Goal: Task Accomplishment & Management: Use online tool/utility

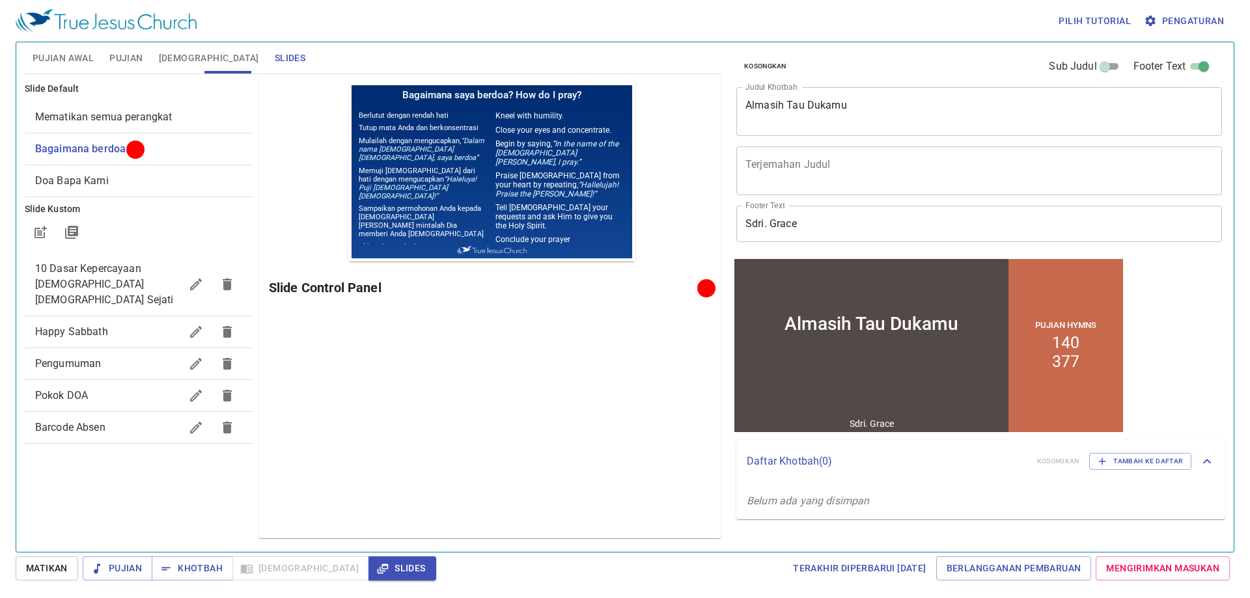
click at [1219, 18] on span "Pengaturan" at bounding box center [1184, 21] width 77 height 16
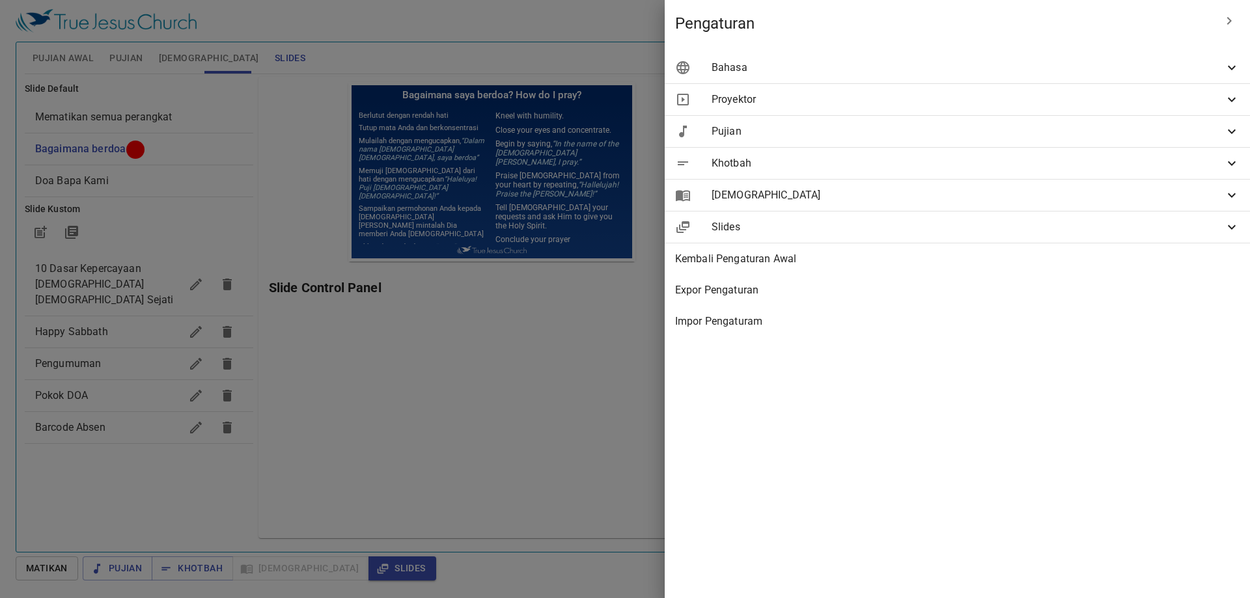
click at [1104, 74] on span "Bahasa" at bounding box center [968, 68] width 512 height 16
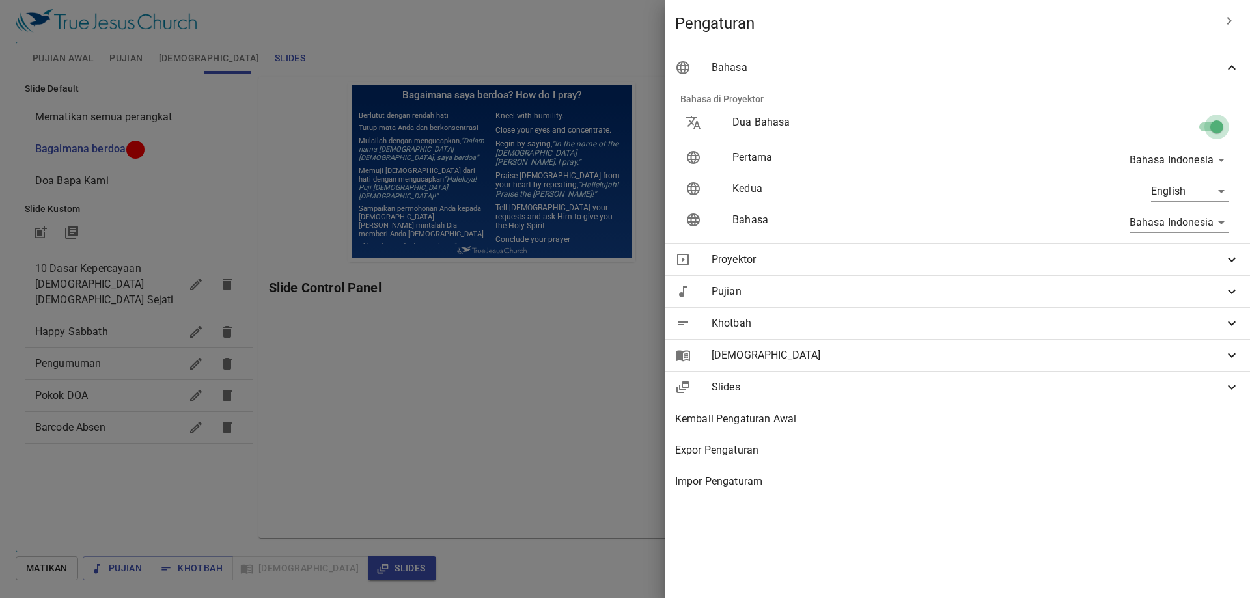
click at [1217, 126] on input "checkbox" at bounding box center [1217, 129] width 74 height 25
checkbox input "false"
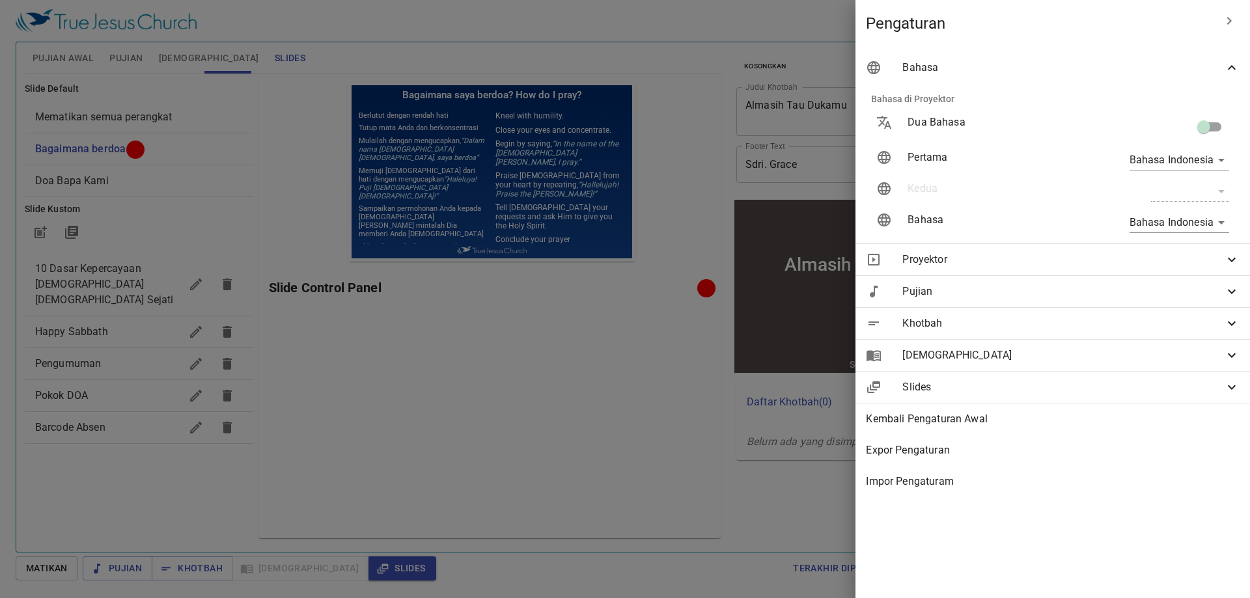
click at [606, 309] on div at bounding box center [625, 299] width 1250 height 598
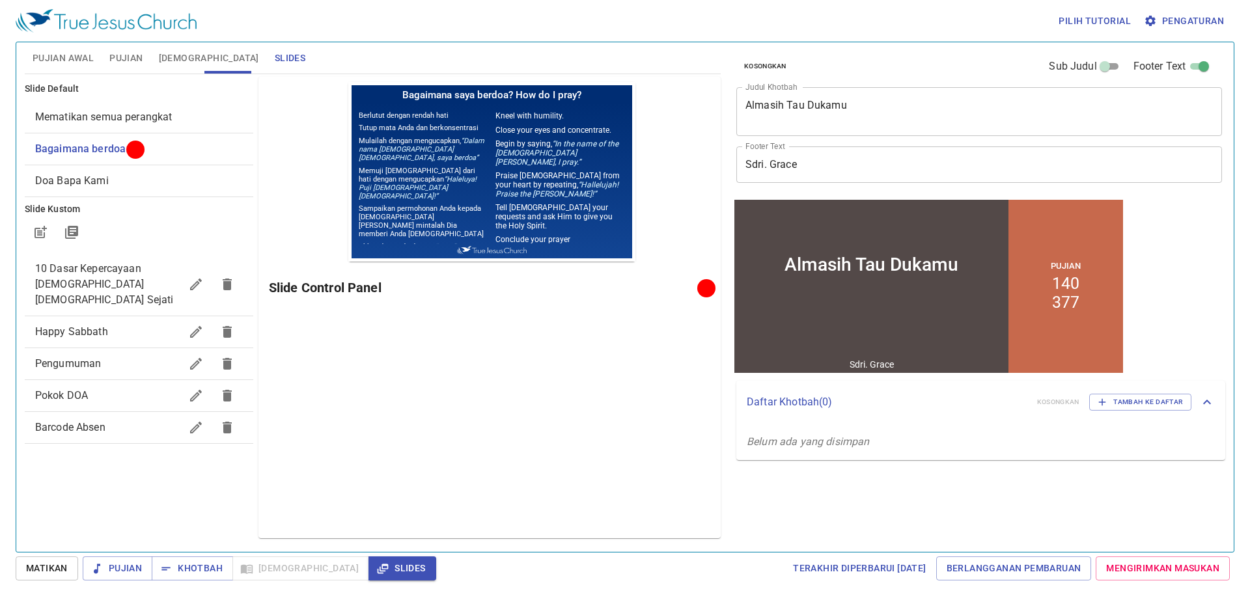
click at [150, 176] on span "Doa Bapa Kami" at bounding box center [139, 181] width 208 height 16
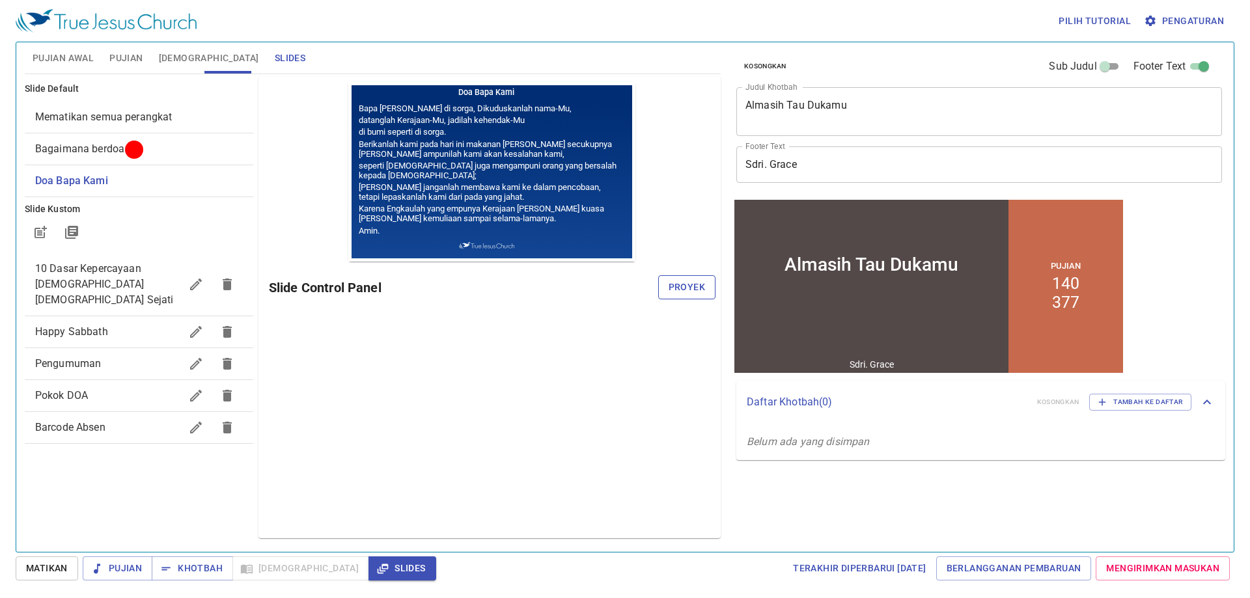
click at [708, 290] on button "Proyek" at bounding box center [686, 287] width 57 height 24
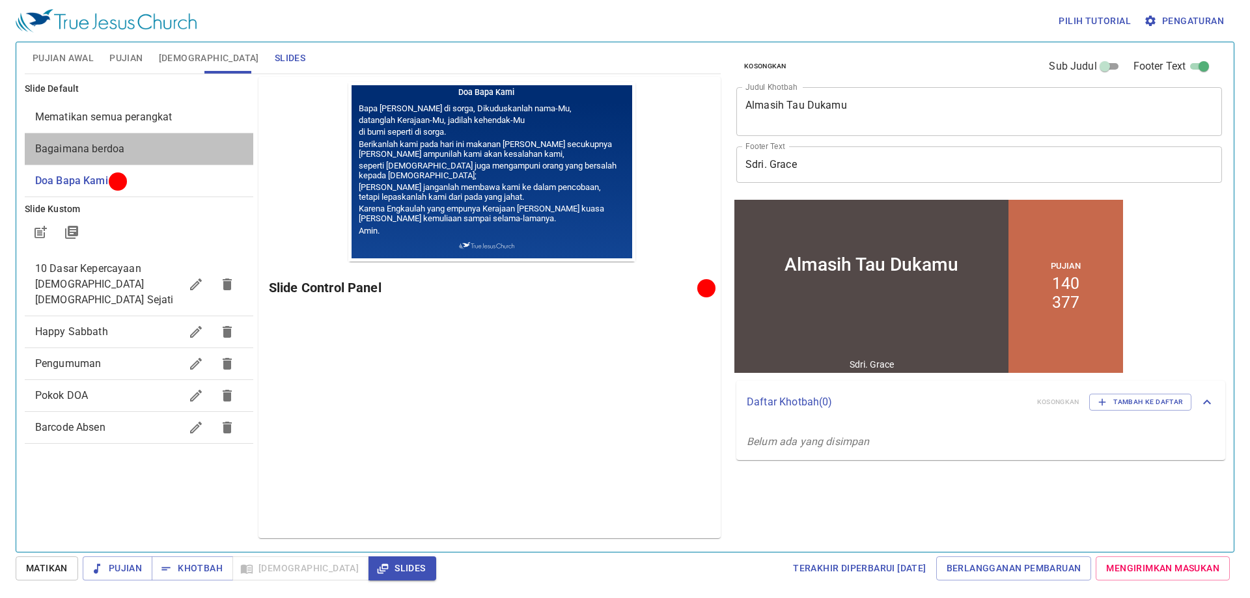
drag, startPoint x: 120, startPoint y: 148, endPoint x: 325, endPoint y: 192, distance: 209.8
click at [120, 147] on span "Bagaimana berdoa" at bounding box center [79, 149] width 89 height 12
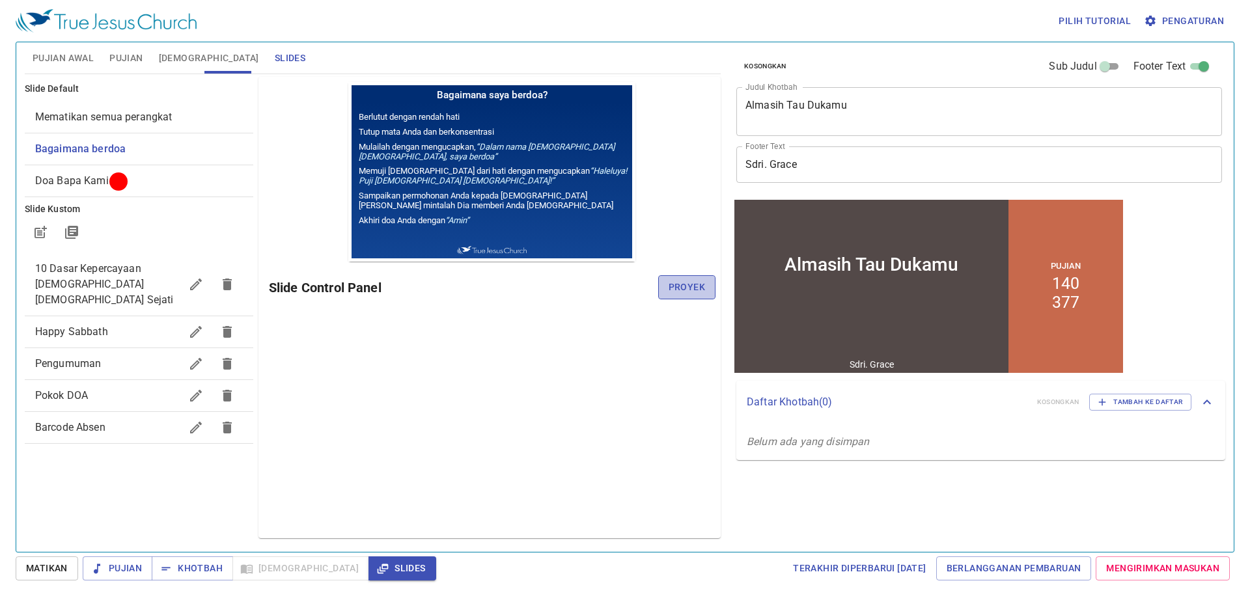
click at [687, 284] on span "Proyek" at bounding box center [687, 287] width 36 height 16
click at [77, 186] on span "Doa Bapa Kami" at bounding box center [72, 180] width 74 height 12
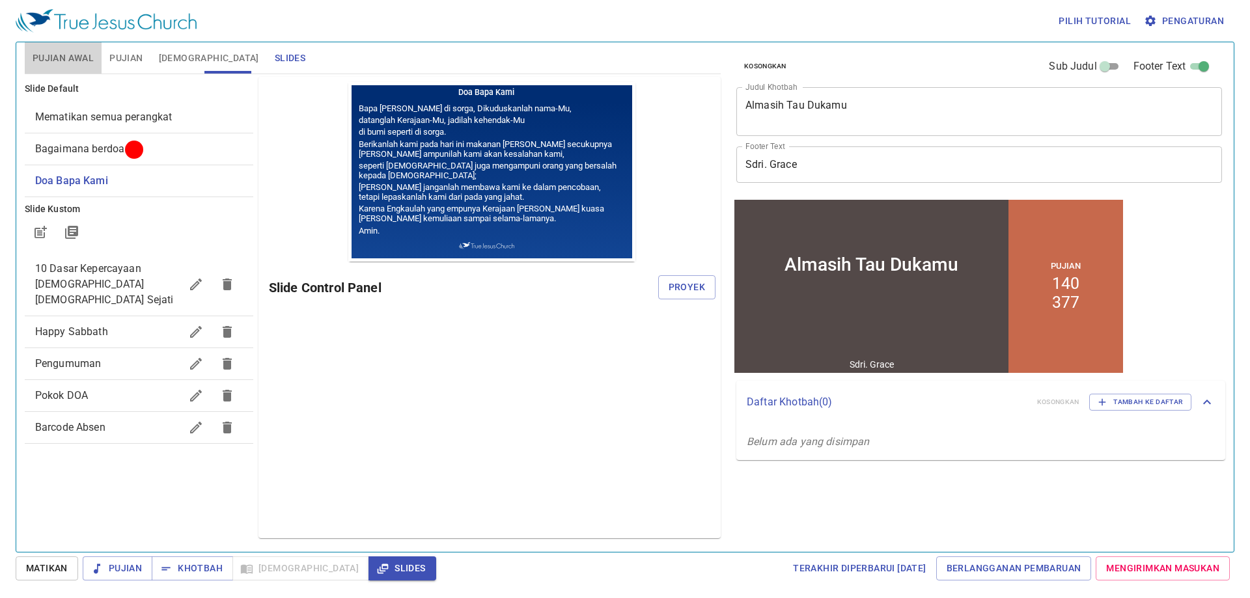
click at [70, 55] on span "Pujian Awal" at bounding box center [63, 58] width 61 height 16
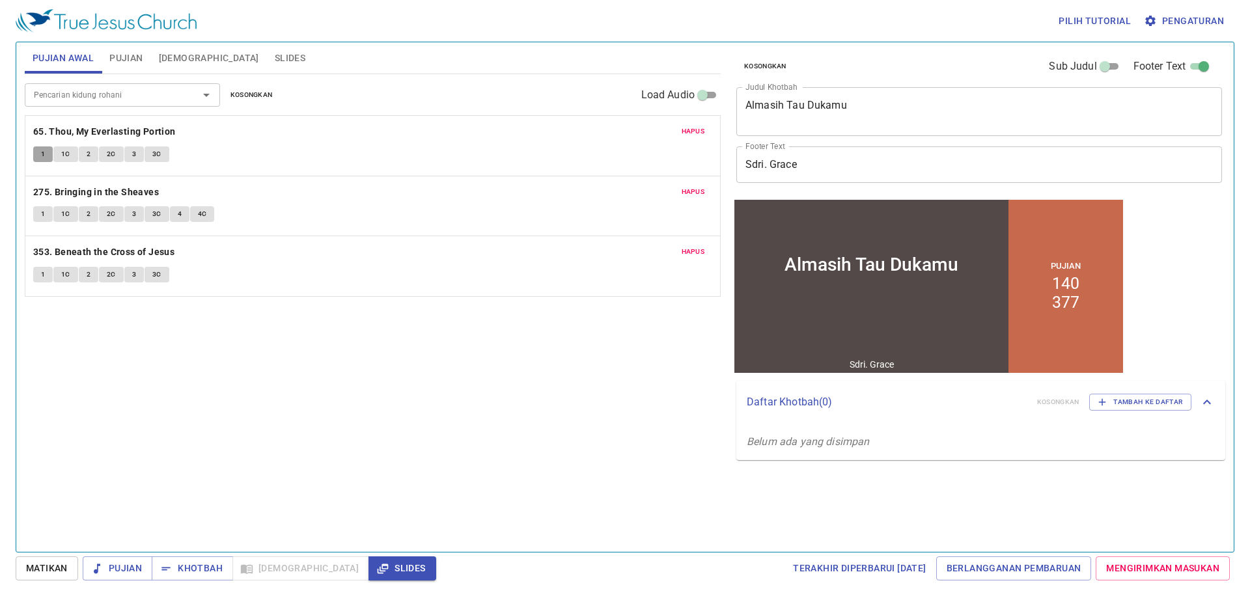
click at [41, 154] on span "1" at bounding box center [43, 154] width 4 height 12
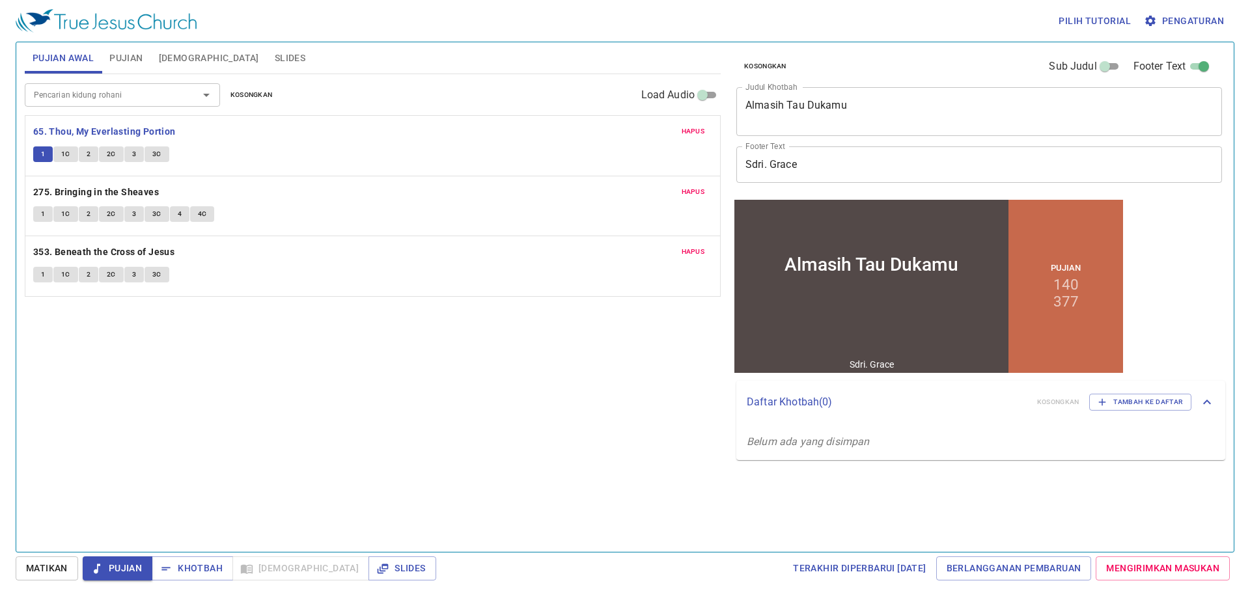
click at [62, 149] on span "1C" at bounding box center [65, 154] width 9 height 12
click at [480, 151] on div "1 1C 2 2C 3 3C" at bounding box center [372, 155] width 679 height 19
click at [161, 157] on button "3C" at bounding box center [157, 154] width 25 height 16
click at [394, 339] on div "Pencarian kidung rohani Pencarian kidung rohani Kosongkan Load Audio Hapus 65. …" at bounding box center [373, 307] width 696 height 467
click at [408, 235] on div "Hapus 275. Bringing in the Sheaves 1 1C 2 2C 3 3C 4 4C" at bounding box center [372, 206] width 695 height 60
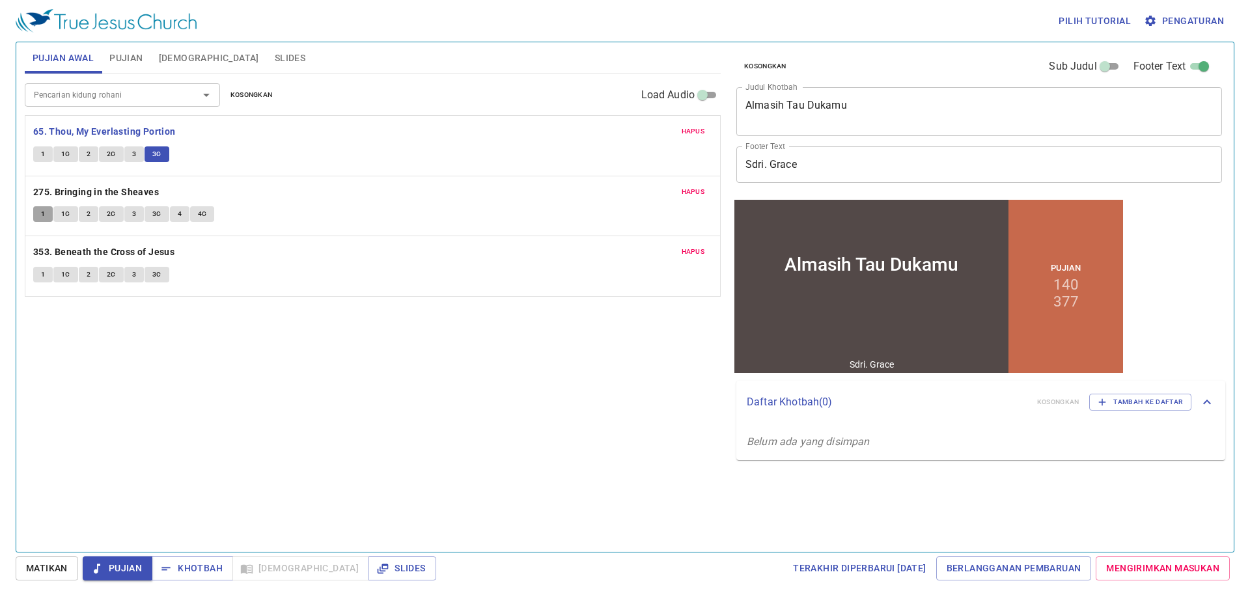
click at [41, 214] on span "1" at bounding box center [43, 214] width 4 height 12
click at [331, 324] on div "Pencarian kidung rohani Pencarian kidung rohani Kosongkan Load Audio Hapus 65. …" at bounding box center [373, 307] width 696 height 467
click at [309, 380] on div "Pencarian kidung rohani Pencarian kidung rohani Kosongkan Load Audio Hapus 65. …" at bounding box center [373, 307] width 696 height 467
click at [62, 212] on span "1C" at bounding box center [65, 214] width 9 height 12
click at [85, 214] on button "2" at bounding box center [89, 214] width 20 height 16
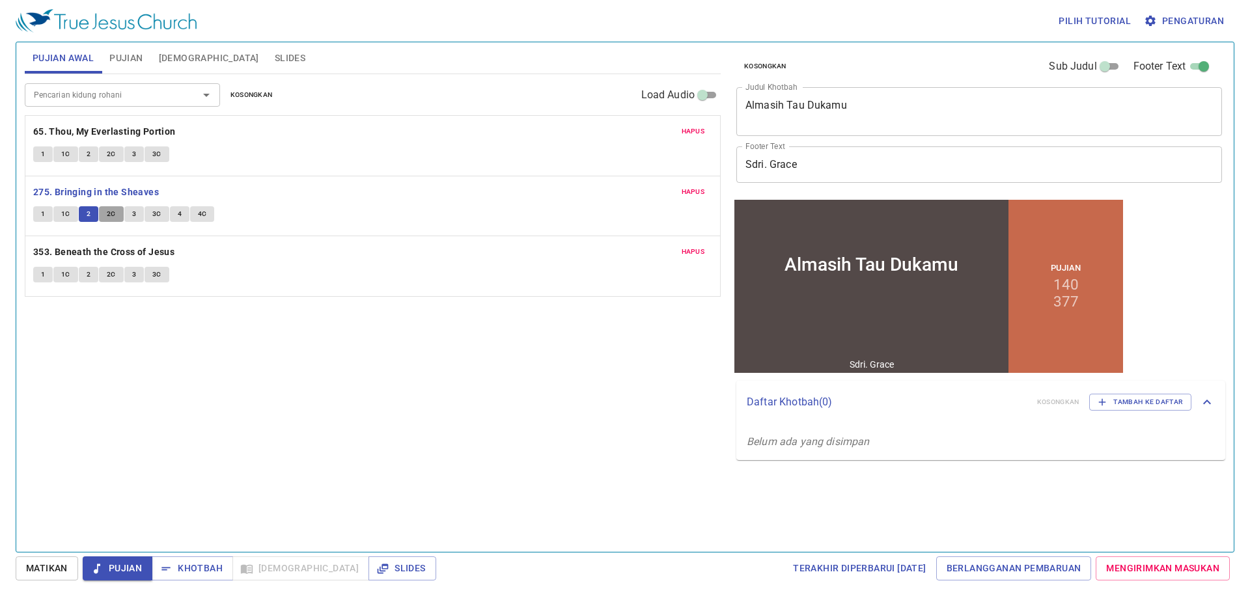
click at [114, 216] on span "2C" at bounding box center [111, 214] width 9 height 12
click at [136, 212] on button "3" at bounding box center [134, 214] width 20 height 16
click at [159, 211] on span "3C" at bounding box center [156, 214] width 9 height 12
click at [173, 215] on button "4" at bounding box center [180, 214] width 20 height 16
click at [202, 217] on span "4C" at bounding box center [202, 214] width 9 height 12
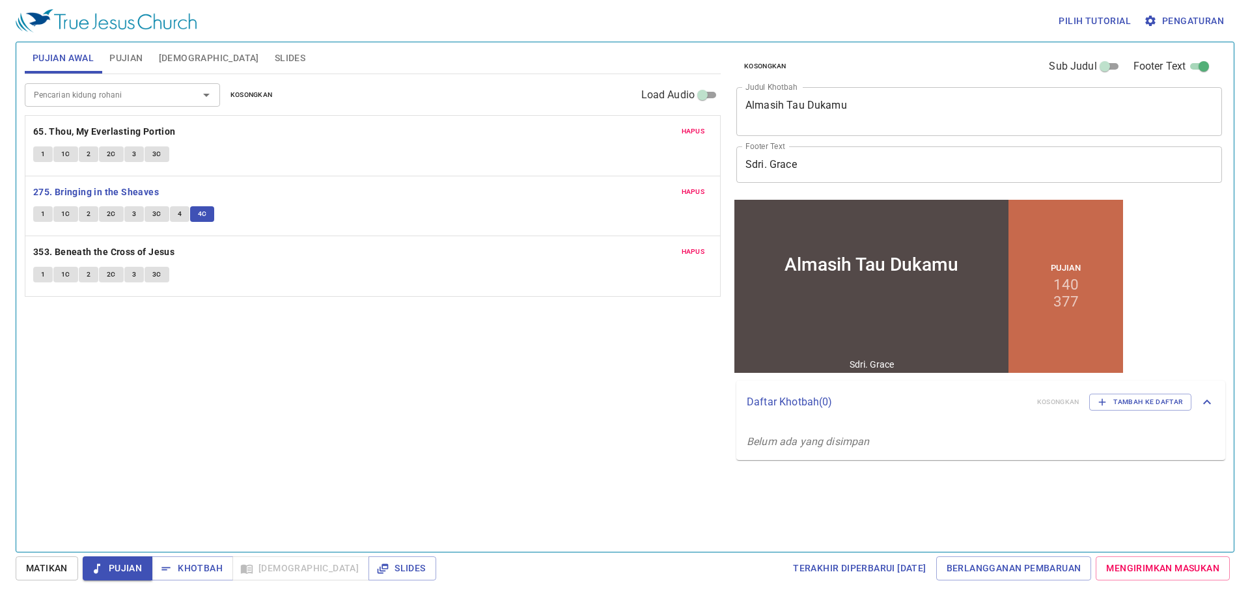
click at [363, 489] on div "Pencarian kidung rohani Pencarian kidung rohani Kosongkan Load Audio Hapus 65. …" at bounding box center [373, 307] width 696 height 467
click at [41, 277] on span "1" at bounding box center [43, 275] width 4 height 12
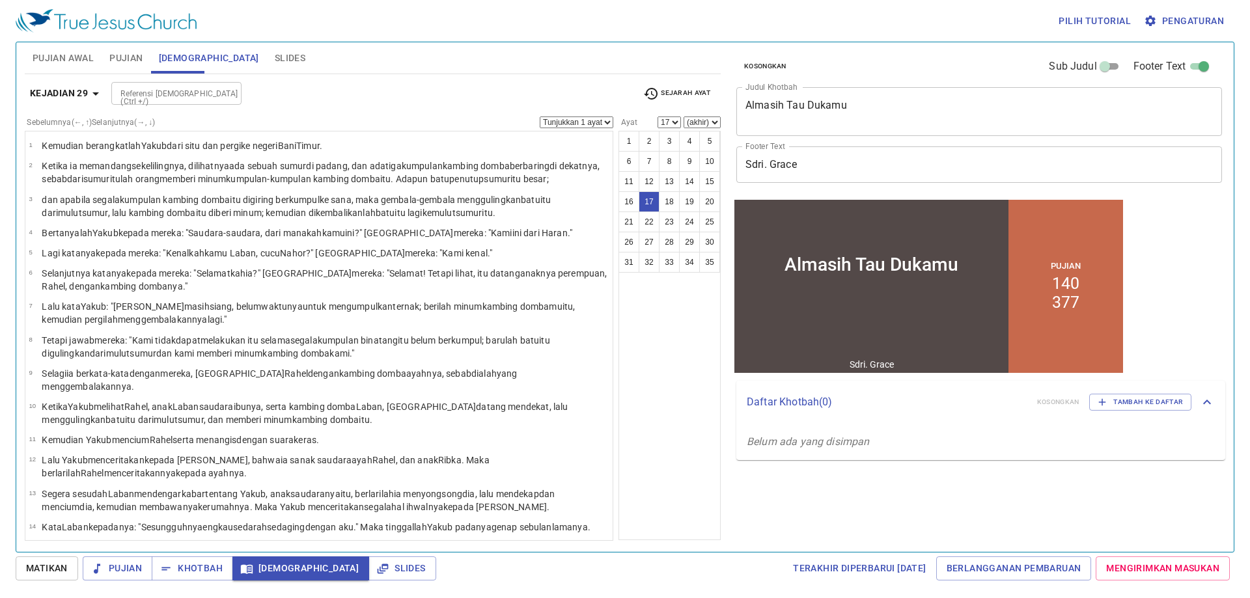
select select "23"
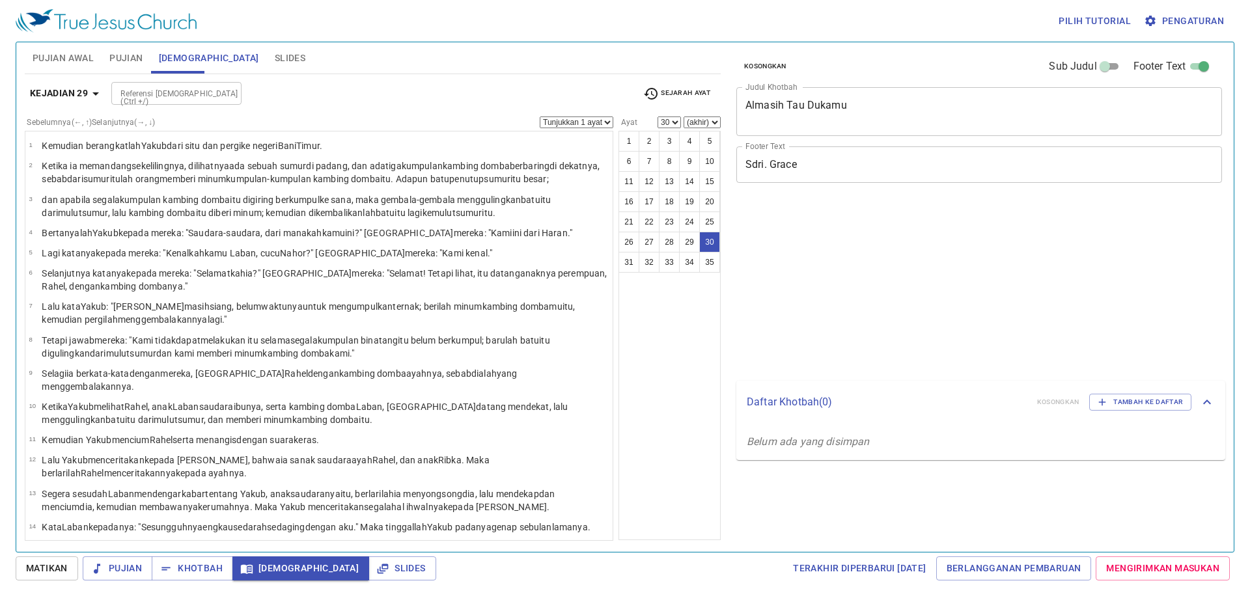
select select "30"
select select "35"
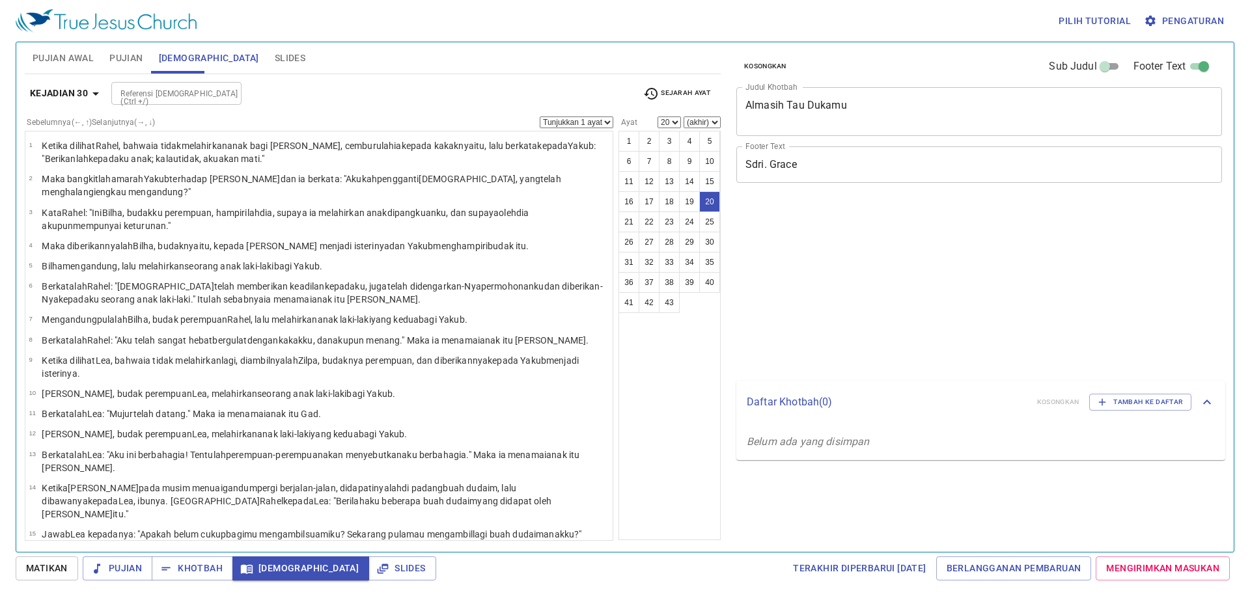
select select "20"
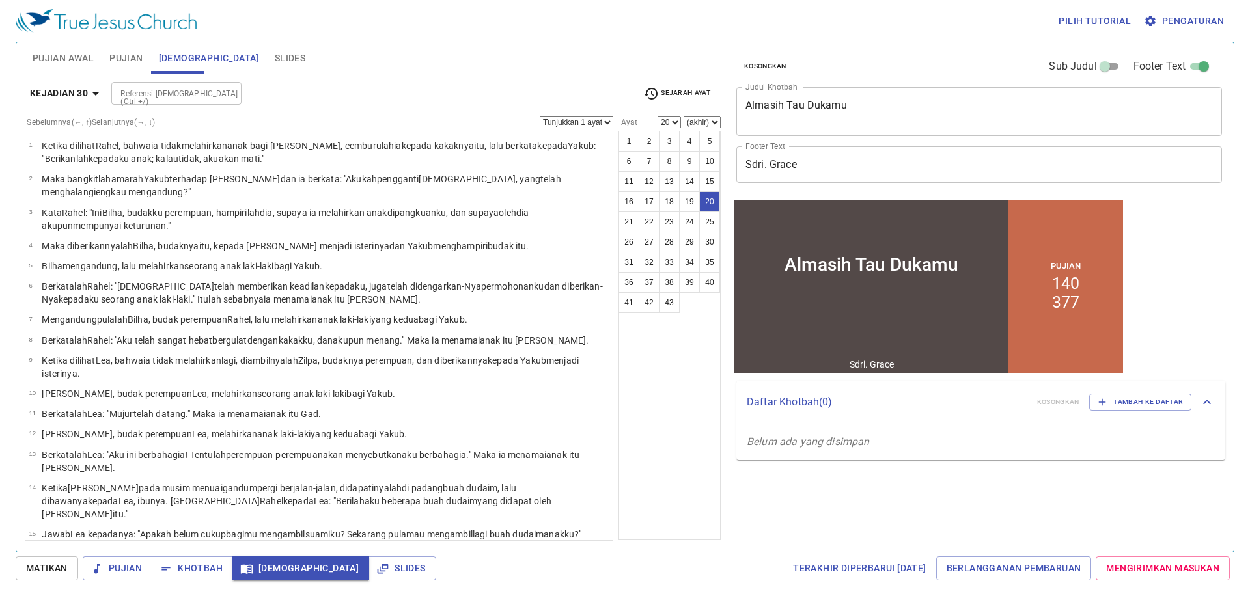
scroll to position [286, 0]
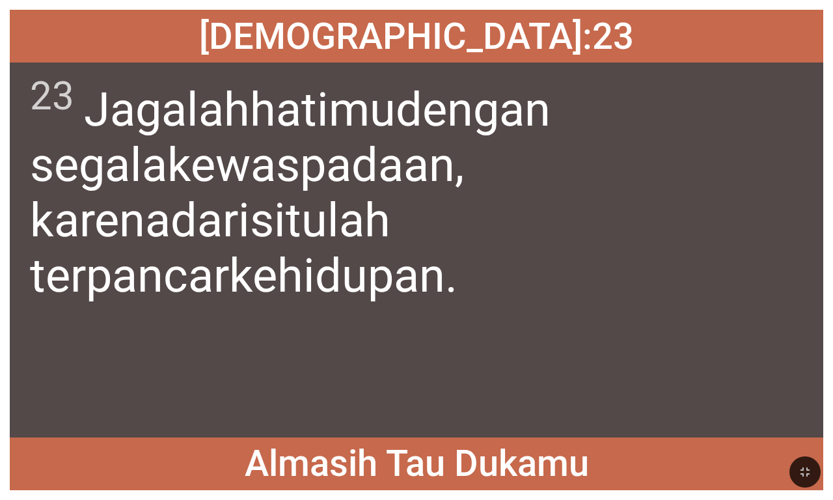
click at [717, 299] on div "23 Jagalah hatimu dengan segala kewaspadaan , karena dari situlah terpancar keh…" at bounding box center [417, 249] width 814 height 375
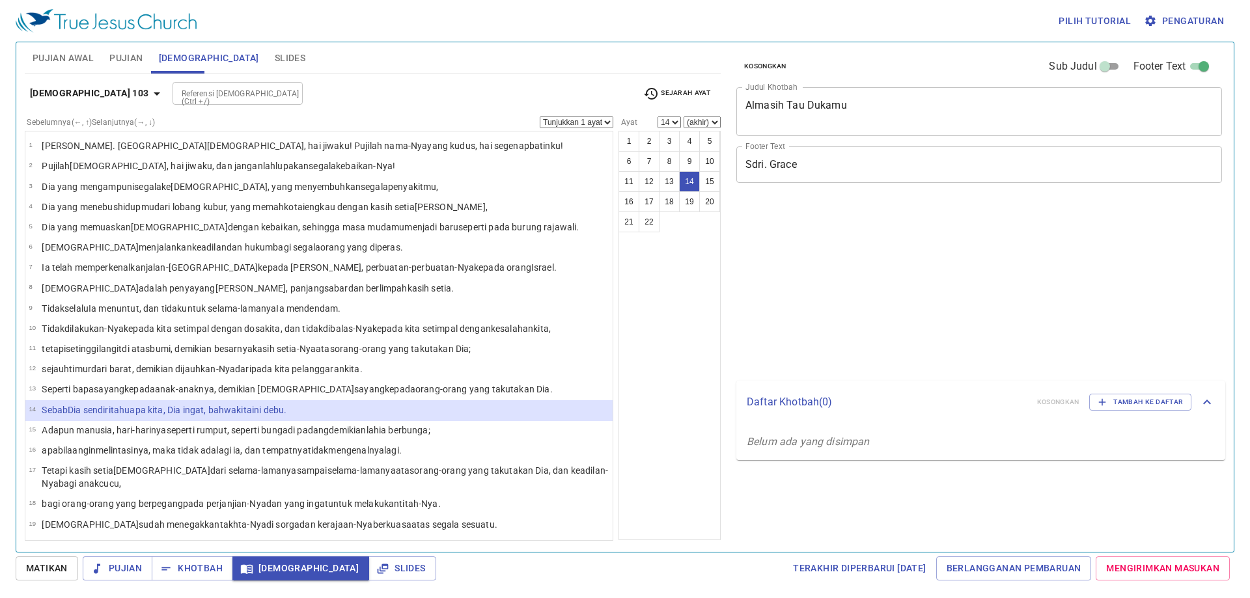
select select "14"
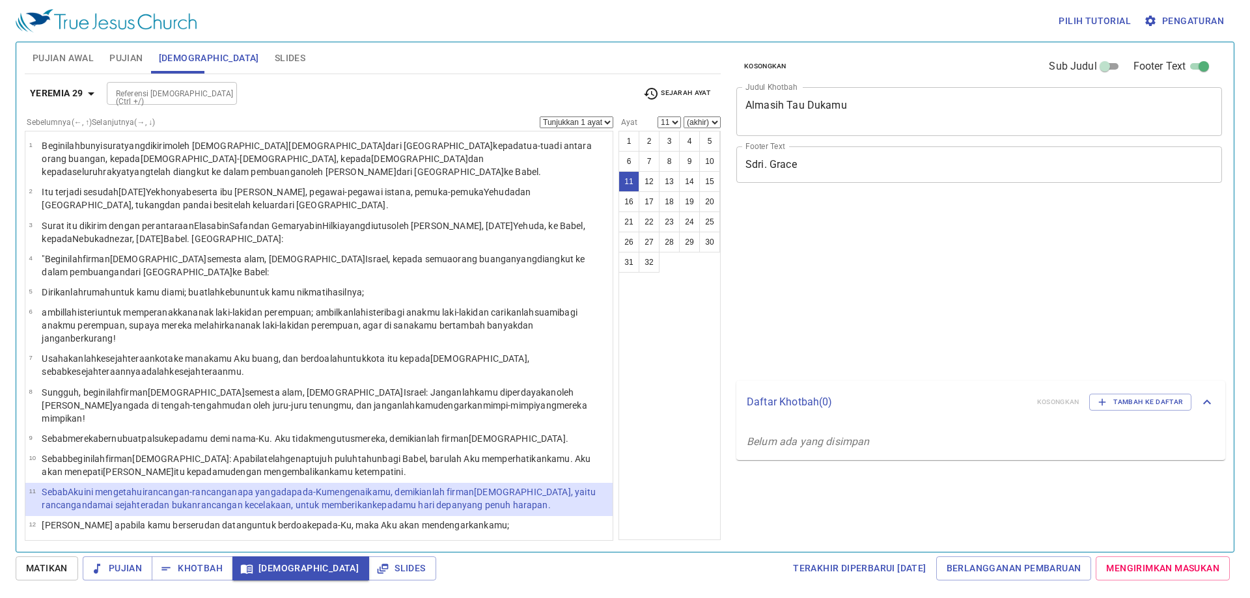
select select "11"
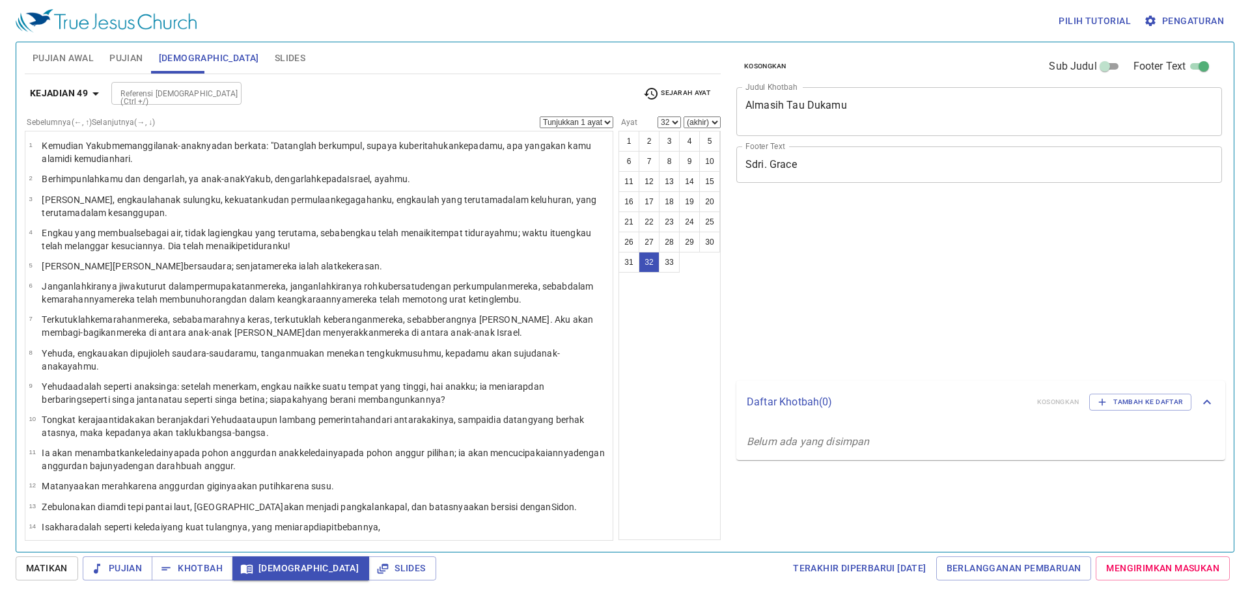
select select "32"
